Goal: Transaction & Acquisition: Purchase product/service

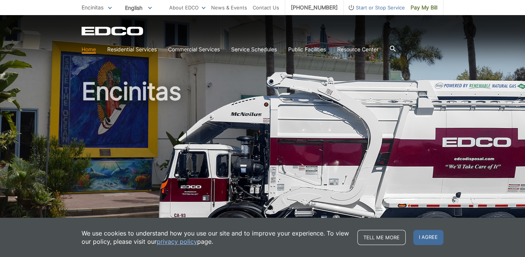
click at [101, 7] on span "Encinitas" at bounding box center [93, 7] width 22 height 6
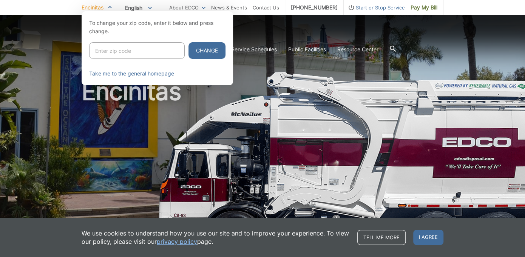
click at [251, 74] on div at bounding box center [262, 139] width 525 height 257
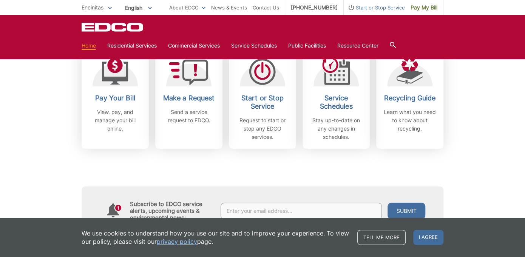
scroll to position [227, 0]
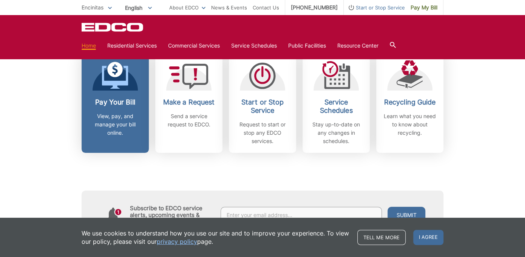
click at [124, 98] on h2 "Pay Your Bill" at bounding box center [115, 102] width 56 height 8
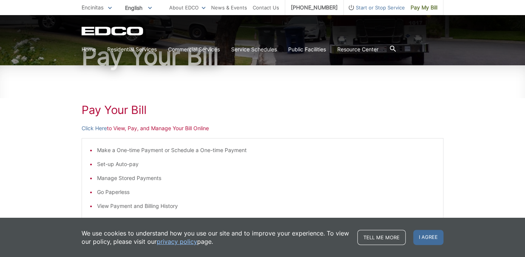
scroll to position [113, 0]
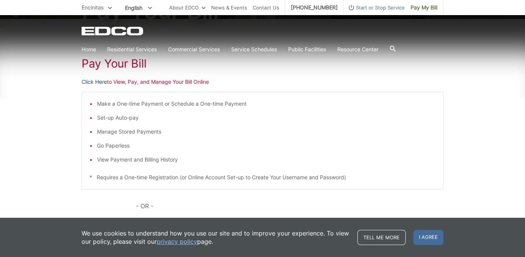
click at [95, 82] on link "Click Here" at bounding box center [94, 82] width 25 height 8
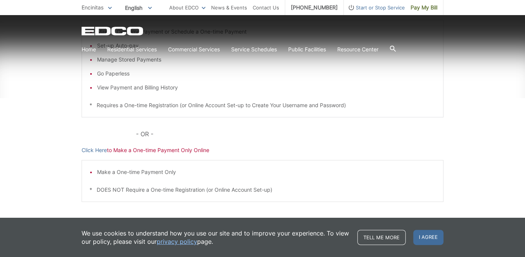
scroll to position [189, 0]
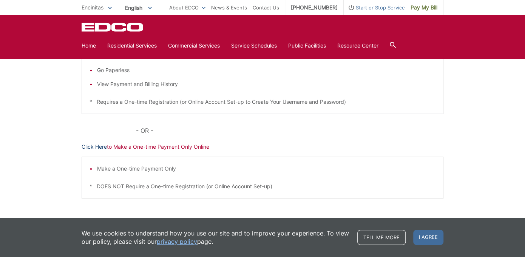
click at [100, 146] on link "Click Here" at bounding box center [94, 147] width 25 height 8
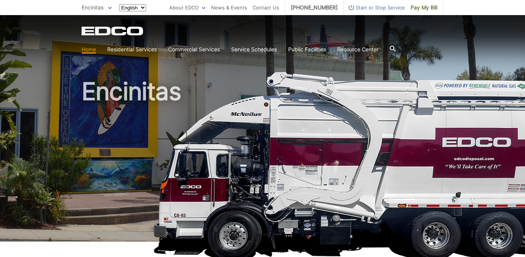
scroll to position [227, 0]
